Goal: Navigation & Orientation: Find specific page/section

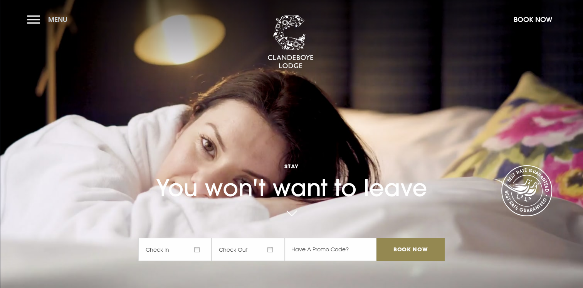
click at [31, 19] on button "Menu" at bounding box center [49, 19] width 44 height 17
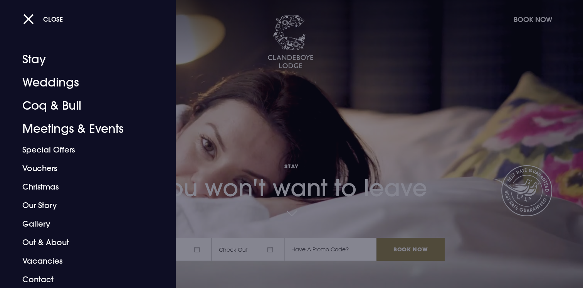
scroll to position [2, 0]
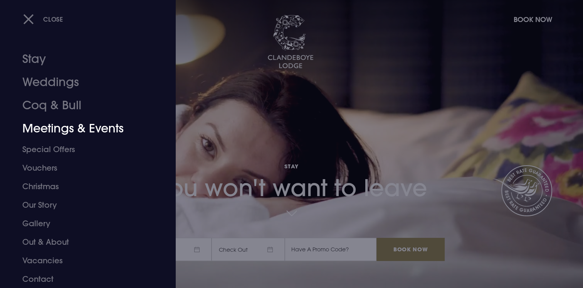
click at [236, 86] on div at bounding box center [291, 144] width 583 height 288
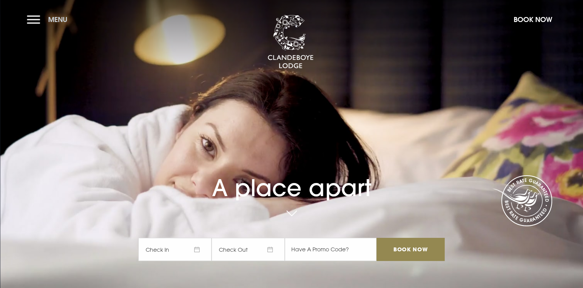
click at [42, 16] on button "Menu" at bounding box center [49, 19] width 44 height 17
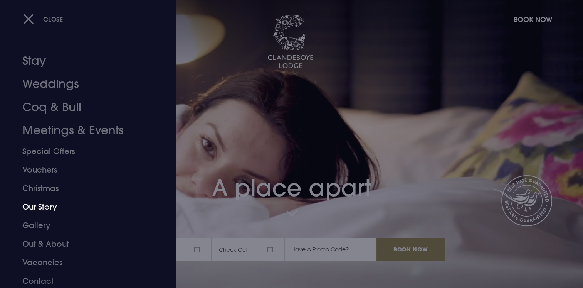
scroll to position [2, 0]
click at [41, 221] on link "Gallery" at bounding box center [83, 223] width 122 height 19
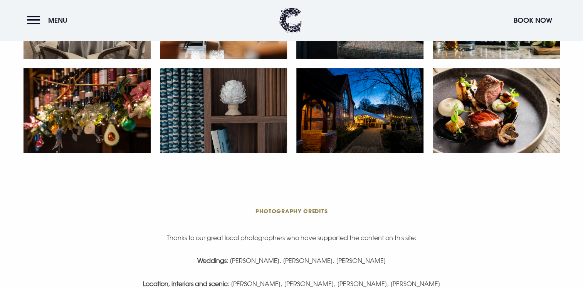
scroll to position [1581, 0]
